Goal: Task Accomplishment & Management: Manage account settings

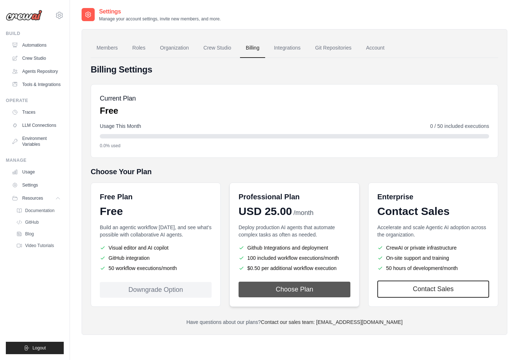
click at [294, 290] on button "Choose Plan" at bounding box center [294, 289] width 112 height 16
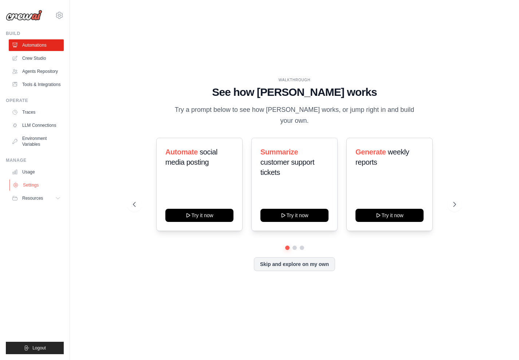
click at [31, 182] on link "Settings" at bounding box center [36, 185] width 55 height 12
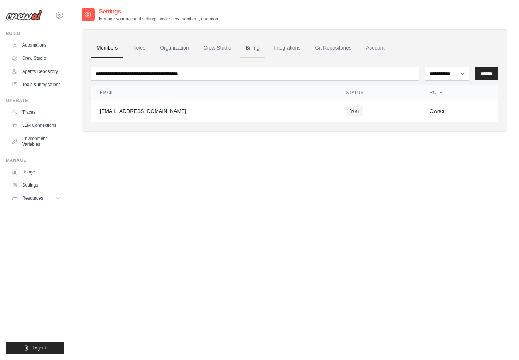
click at [250, 48] on link "Billing" at bounding box center [252, 48] width 25 height 20
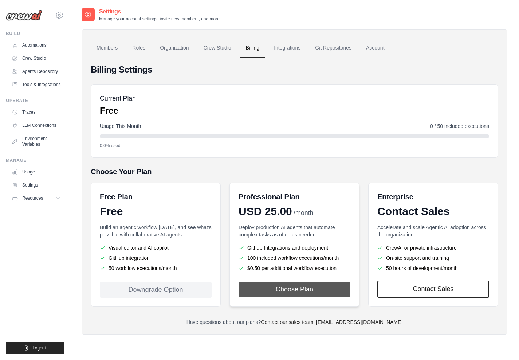
click at [281, 286] on button "Choose Plan" at bounding box center [294, 289] width 112 height 16
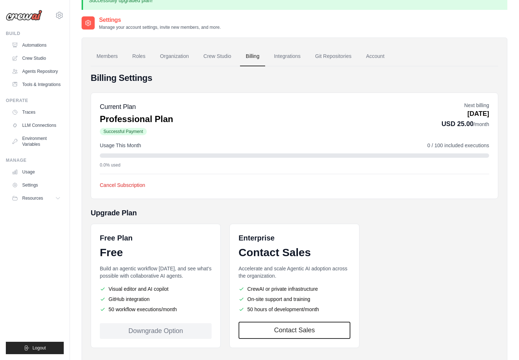
scroll to position [19, 0]
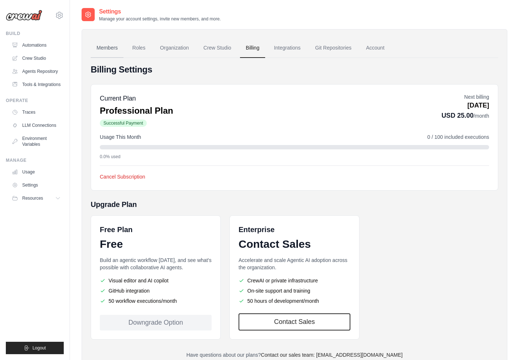
click at [108, 45] on link "Members" at bounding box center [107, 48] width 33 height 20
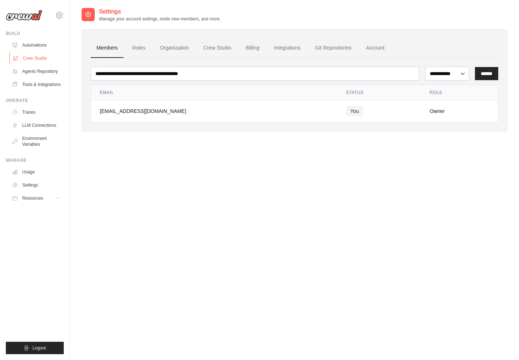
click at [32, 57] on link "Crew Studio" at bounding box center [36, 58] width 55 height 12
